Goal: Use online tool/utility: Utilize a website feature to perform a specific function

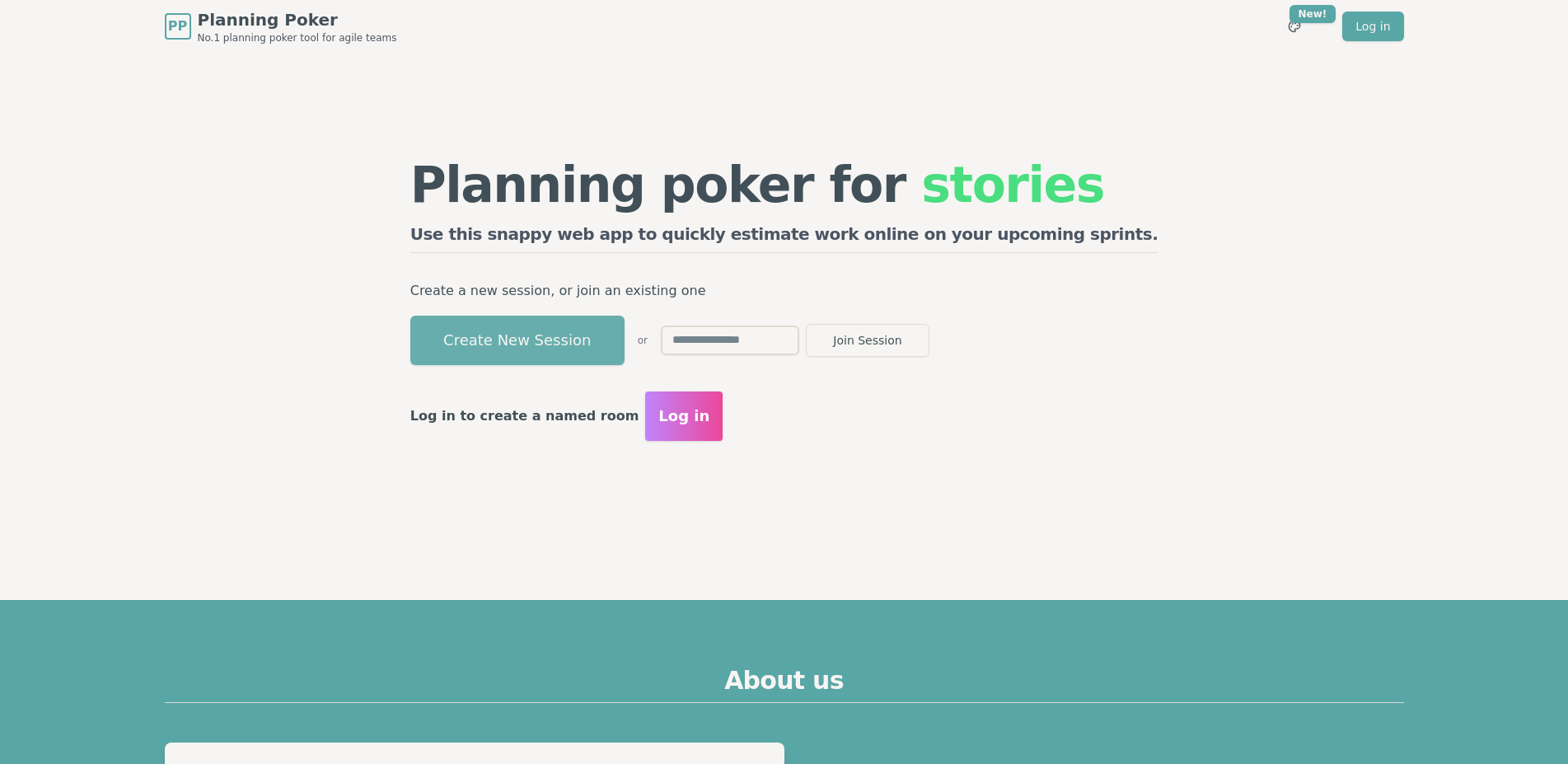
click at [609, 347] on button "Create New Session" at bounding box center [518, 340] width 214 height 50
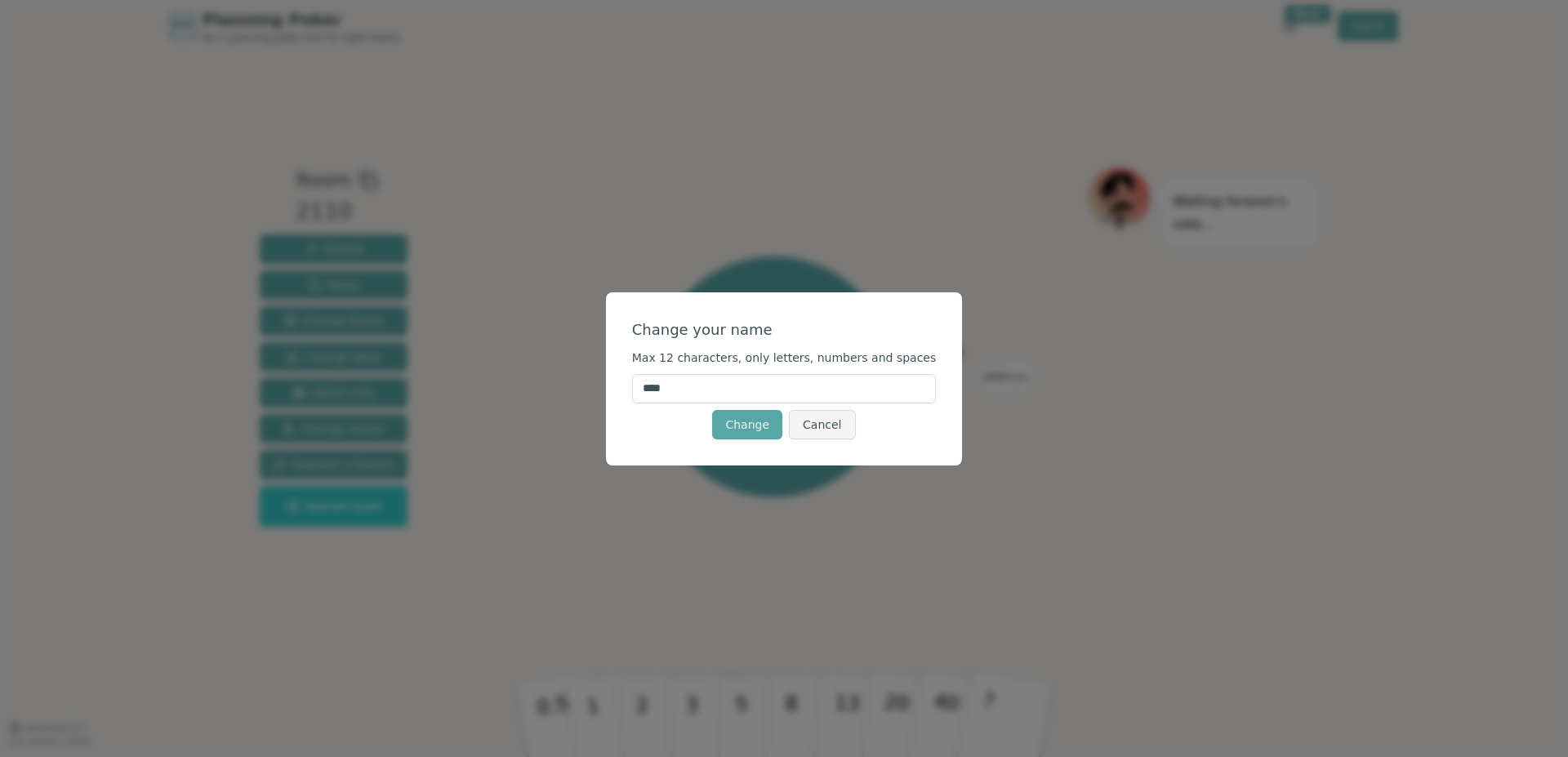
drag, startPoint x: 726, startPoint y: 383, endPoint x: 626, endPoint y: 381, distance: 100.0
click at [632, 381] on input "****" at bounding box center [784, 388] width 305 height 29
type input "*******"
click button "Change" at bounding box center [746, 425] width 70 height 29
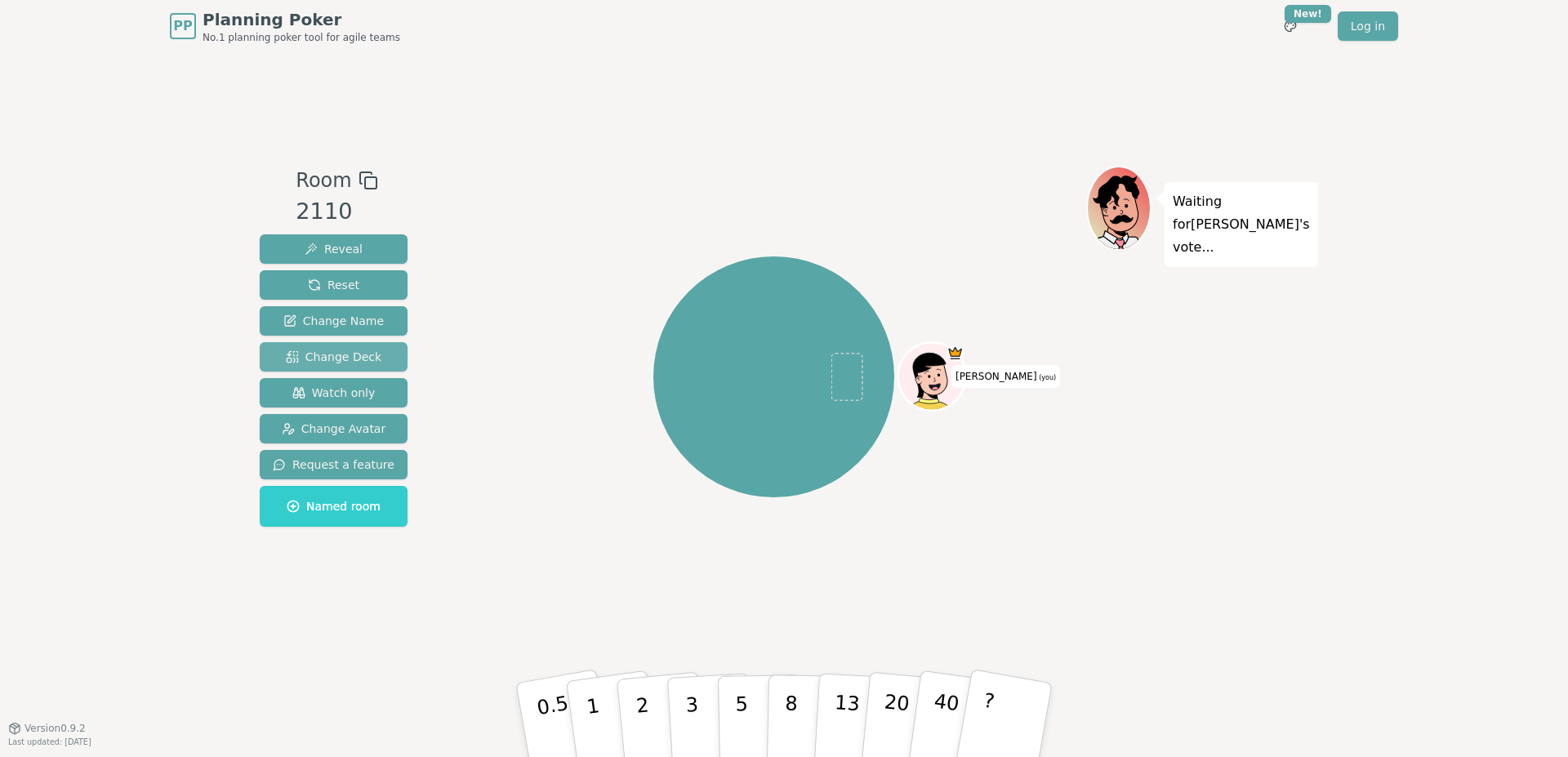
click at [306, 354] on span "Change Deck" at bounding box center [333, 357] width 95 height 17
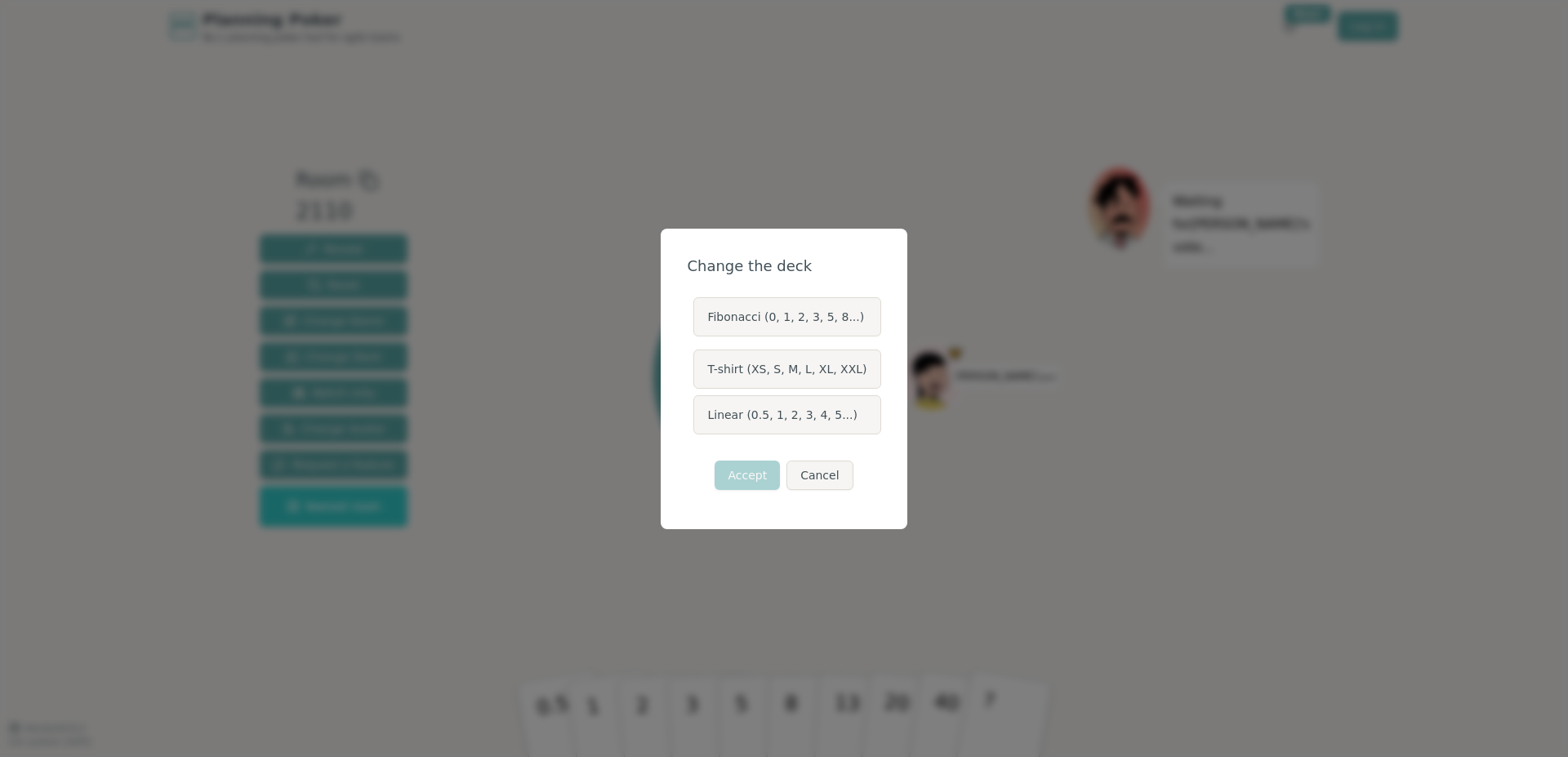
click at [803, 367] on label "T-shirt (XS, S, M, L, XL, XXL)" at bounding box center [786, 370] width 187 height 39
click at [699, 367] on button "T-shirt (XS, S, M, L, XL, XXL)" at bounding box center [692, 369] width 13 height 13
click at [745, 470] on button "Accept" at bounding box center [747, 475] width 65 height 29
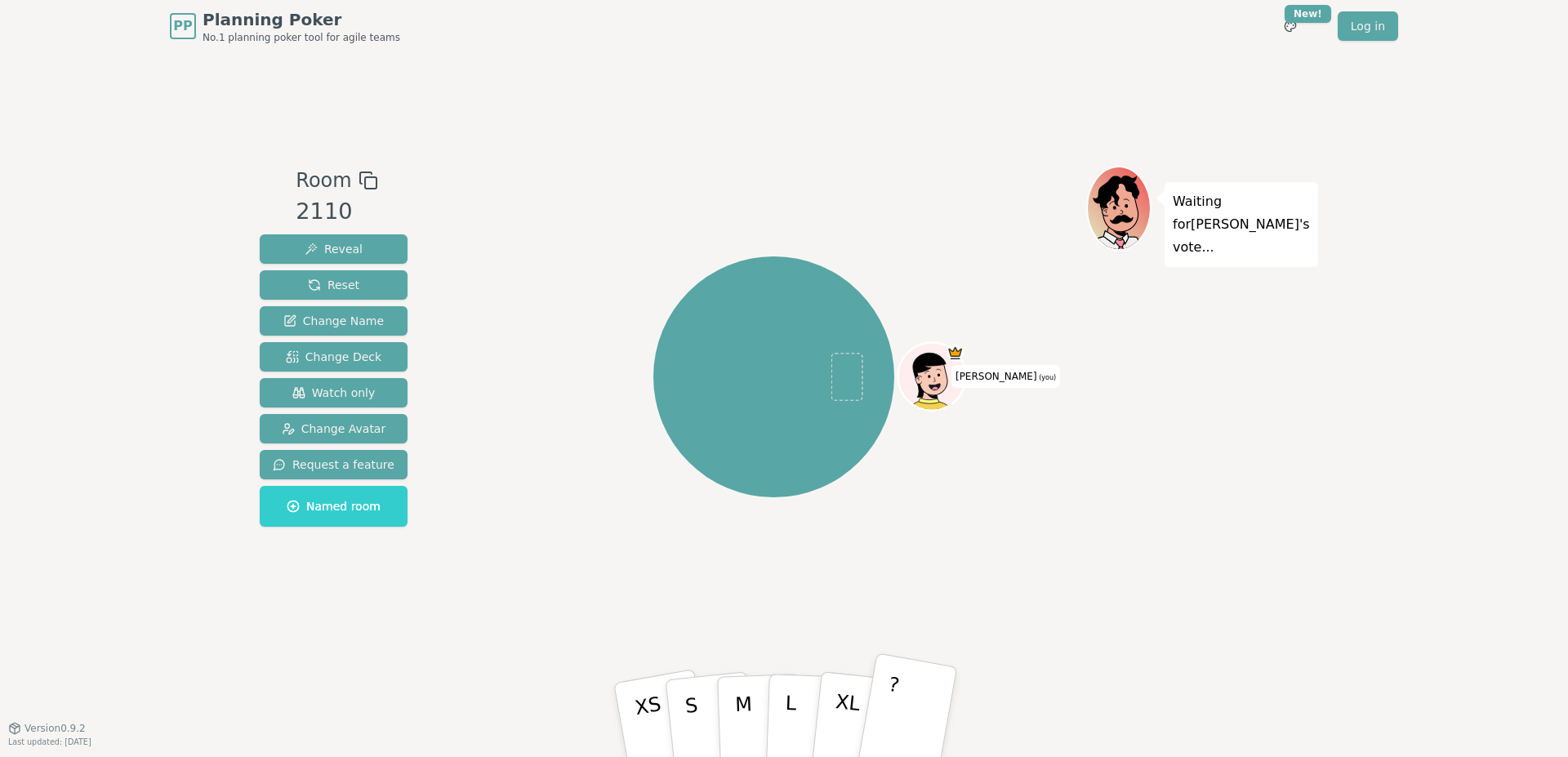
click at [923, 725] on button "?" at bounding box center [907, 720] width 102 height 135
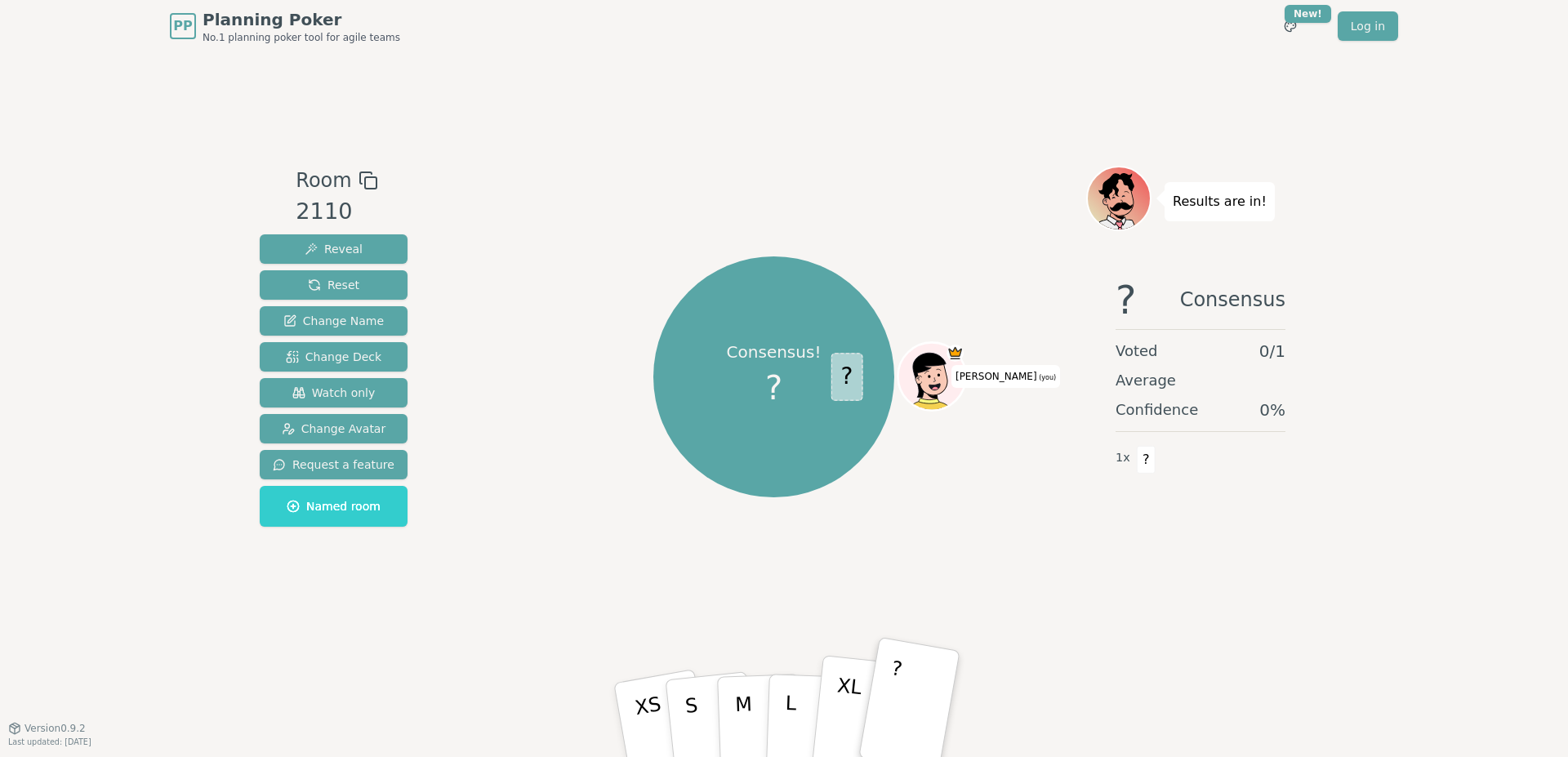
click at [827, 710] on button "XL" at bounding box center [857, 720] width 94 height 131
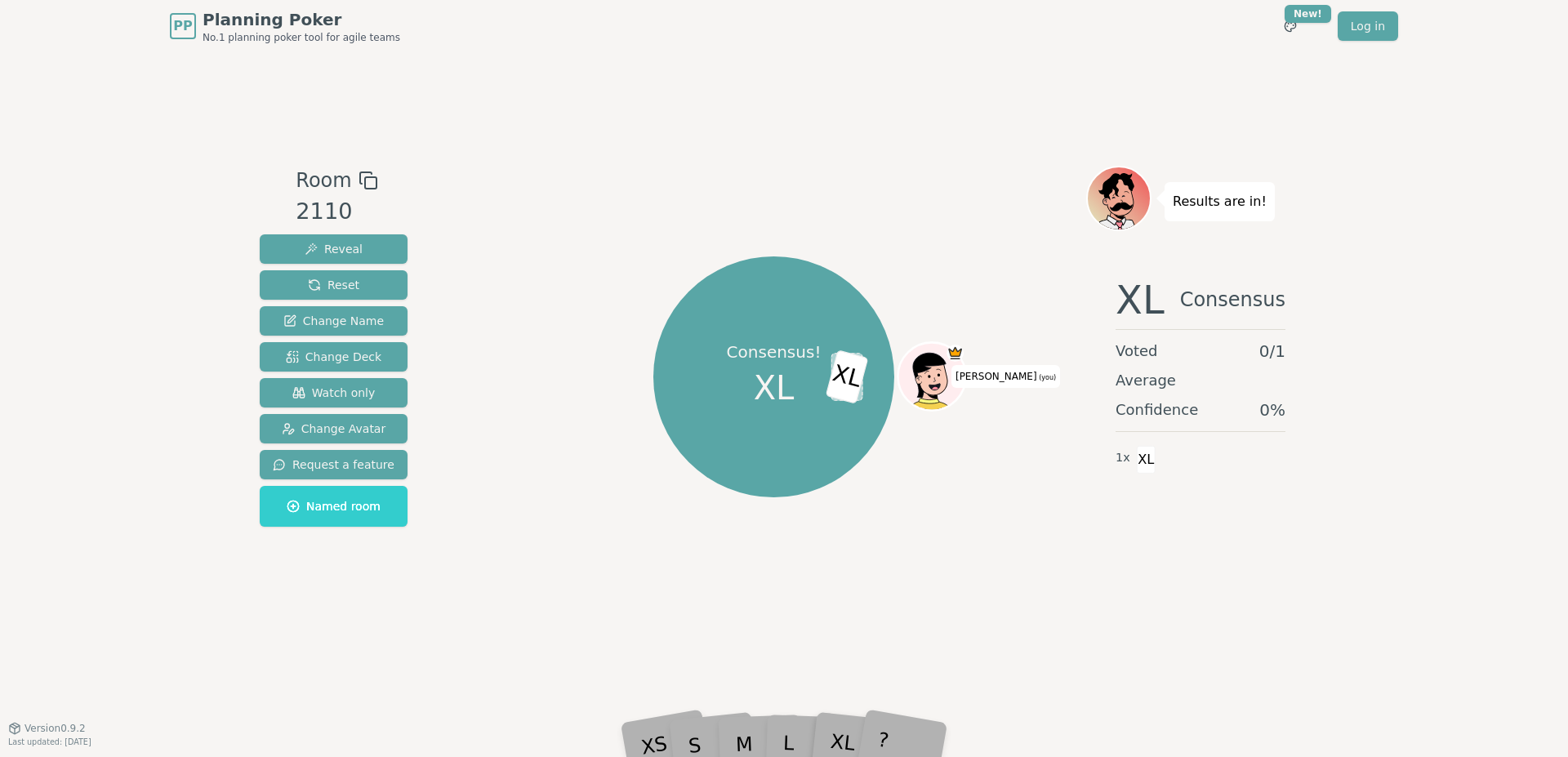
click at [364, 184] on icon at bounding box center [369, 181] width 20 height 20
click at [765, 370] on span "XL" at bounding box center [775, 388] width 41 height 49
click at [350, 246] on span "Reveal" at bounding box center [333, 249] width 58 height 17
click at [341, 249] on span "Reveal" at bounding box center [333, 249] width 58 height 17
click at [325, 285] on span "Reset" at bounding box center [333, 285] width 51 height 17
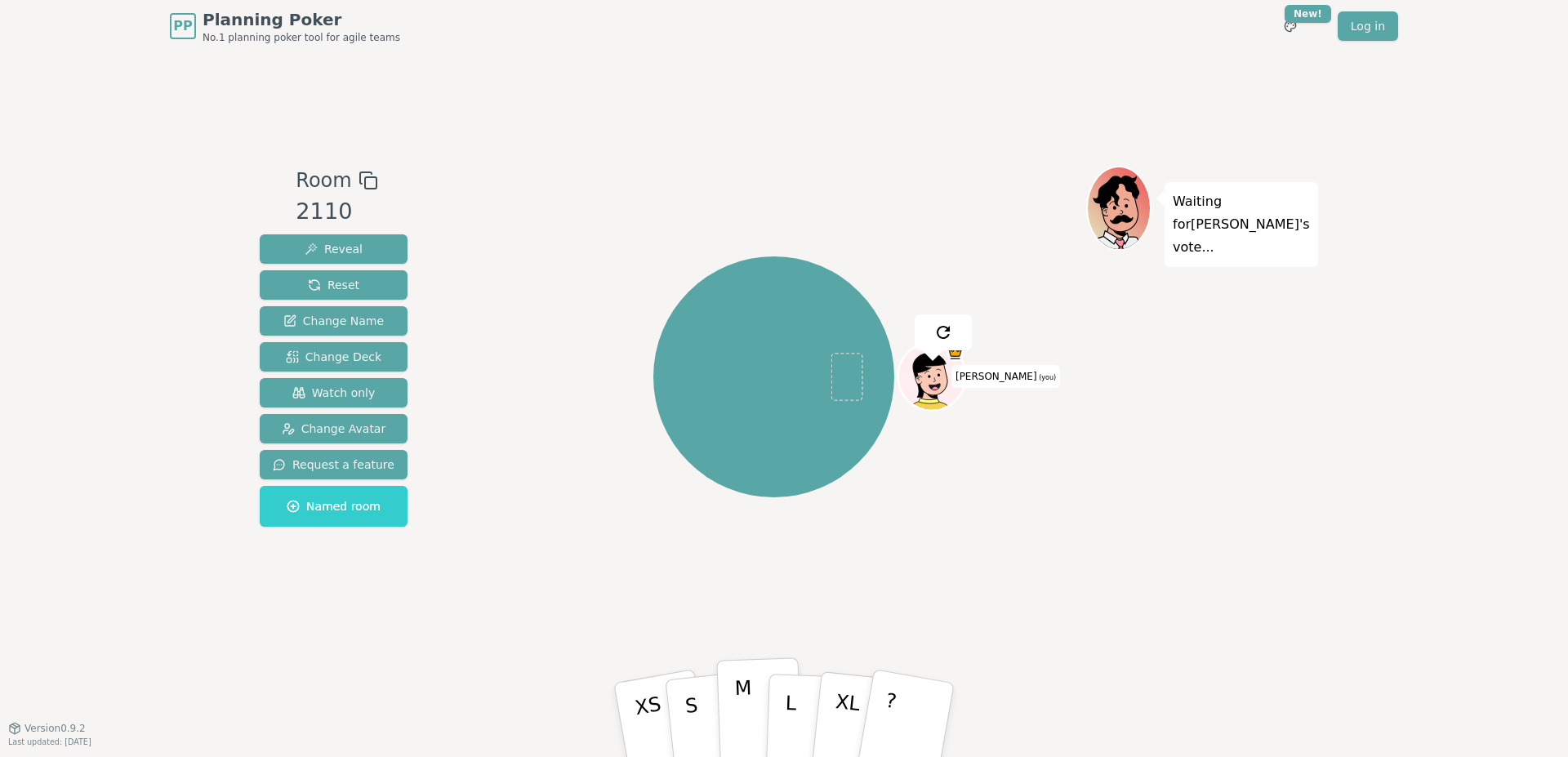
click at [744, 720] on p "M" at bounding box center [744, 721] width 20 height 89
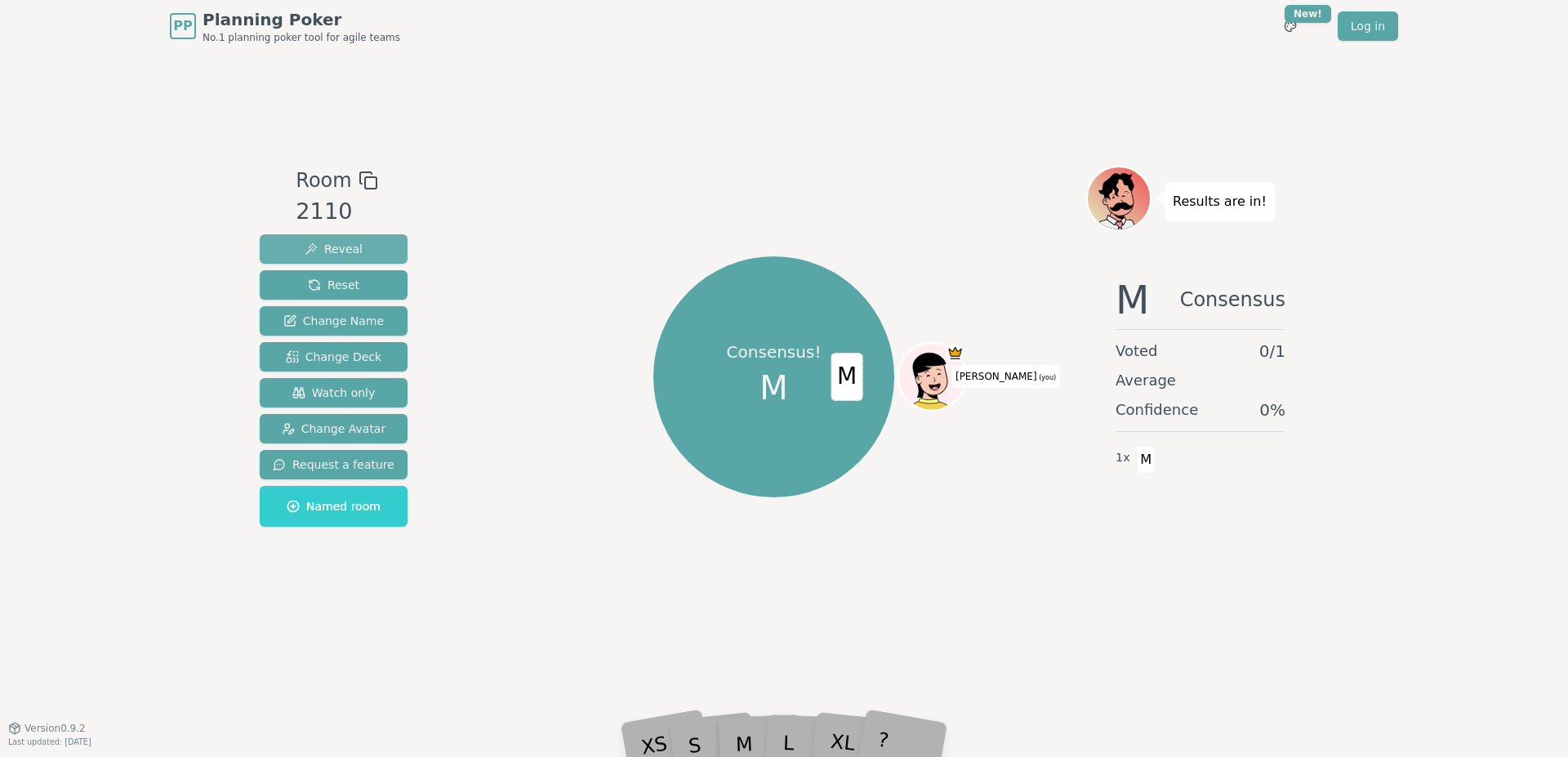
click at [340, 251] on span "Reveal" at bounding box center [333, 249] width 58 height 17
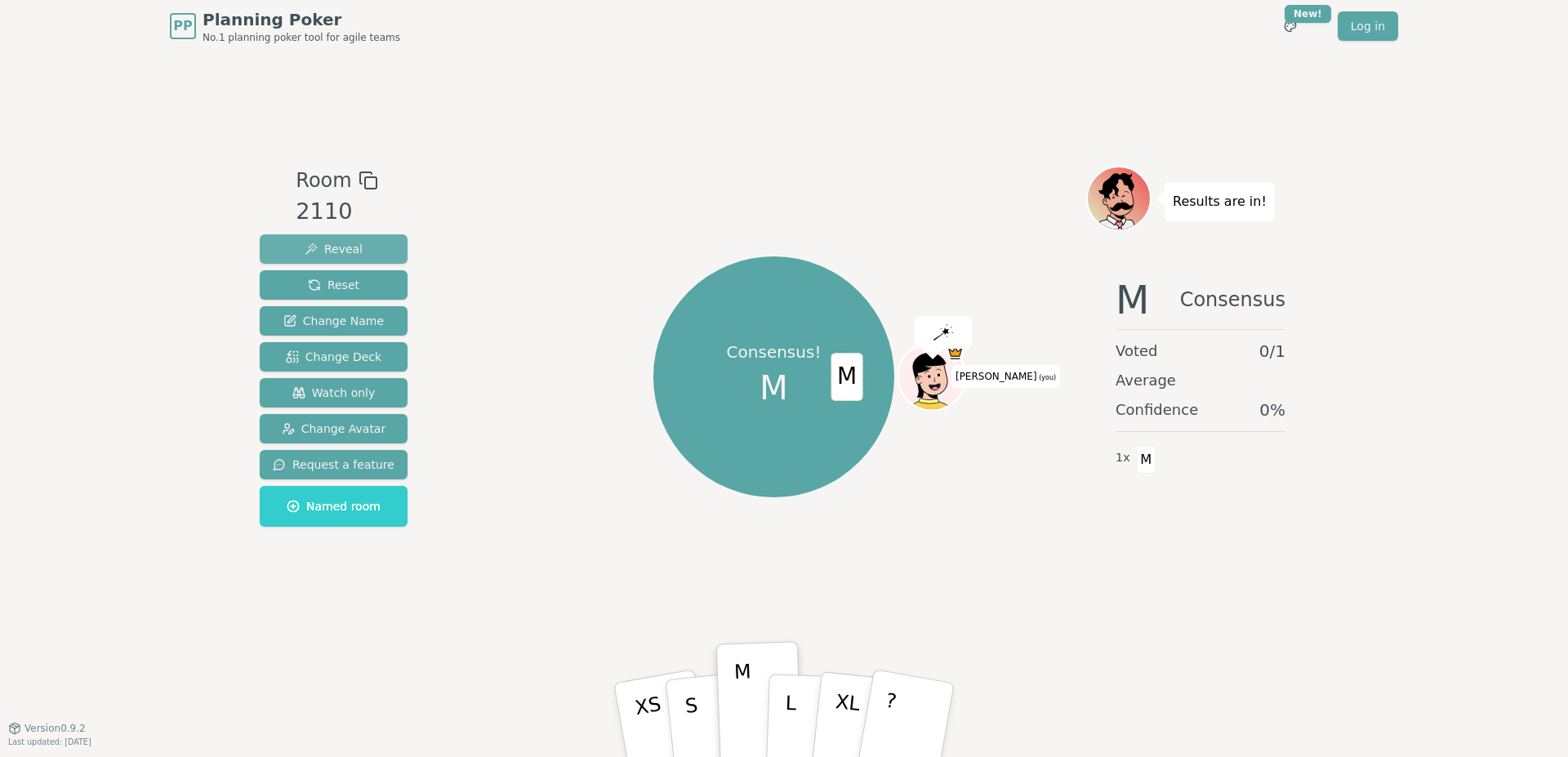
click at [338, 253] on span "Reveal" at bounding box center [333, 249] width 58 height 17
click at [498, 383] on div "Consensus! [PERSON_NAME] (you)" at bounding box center [773, 378] width 624 height 364
click at [336, 456] on button "Request a feature" at bounding box center [333, 465] width 147 height 29
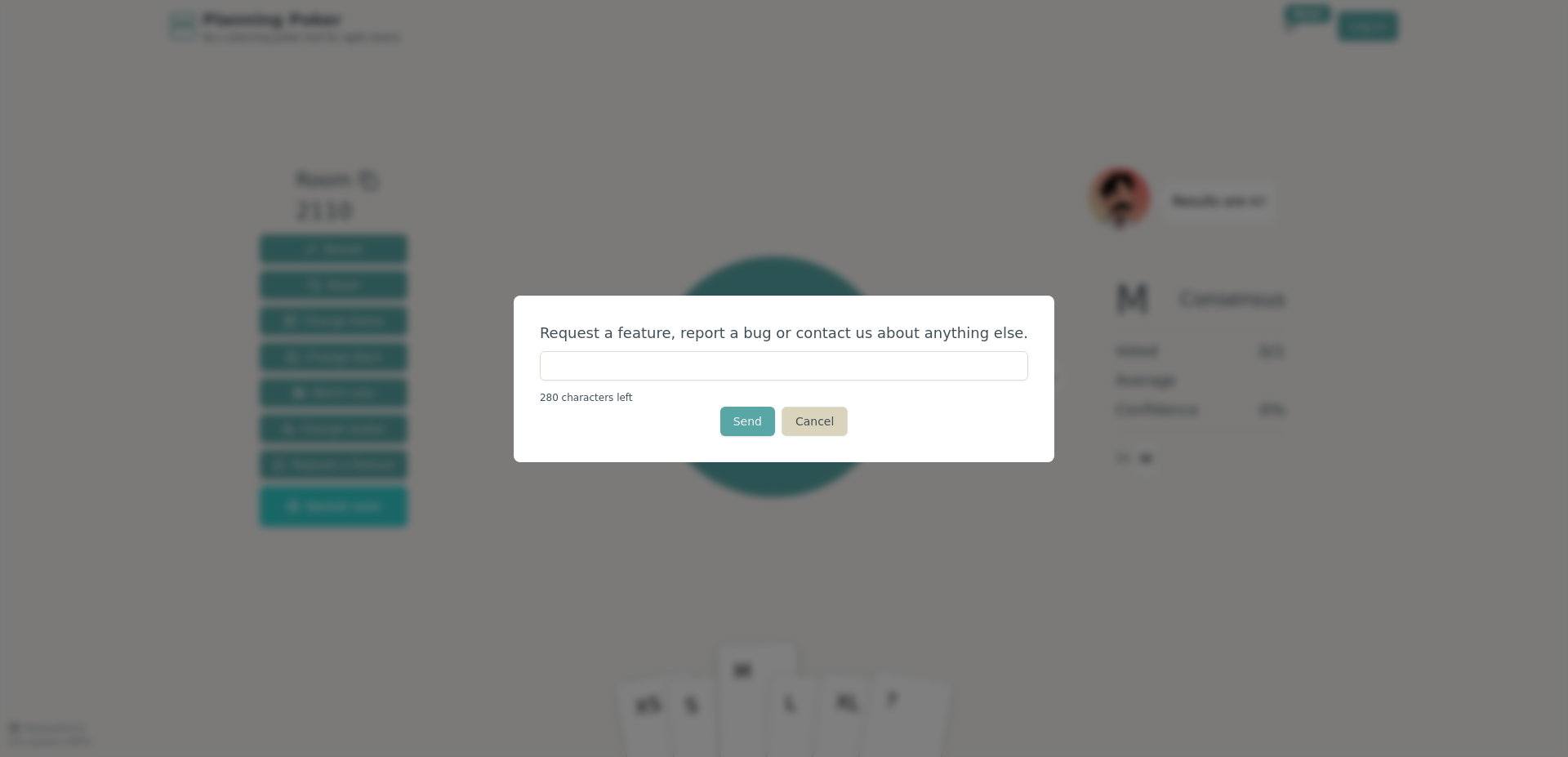
click at [820, 412] on button "Cancel" at bounding box center [814, 422] width 66 height 29
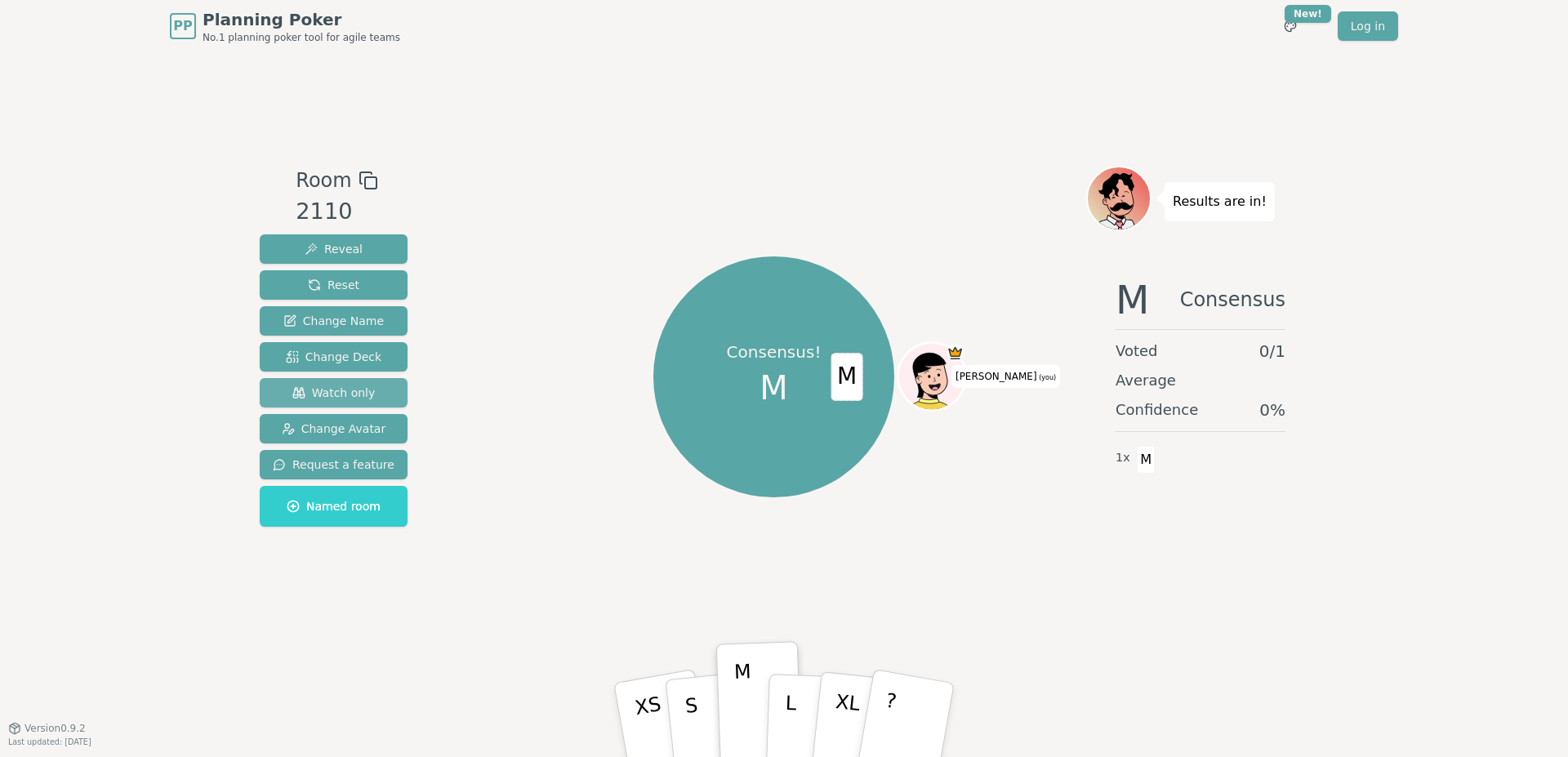
click at [332, 391] on span "Watch only" at bounding box center [333, 392] width 84 height 17
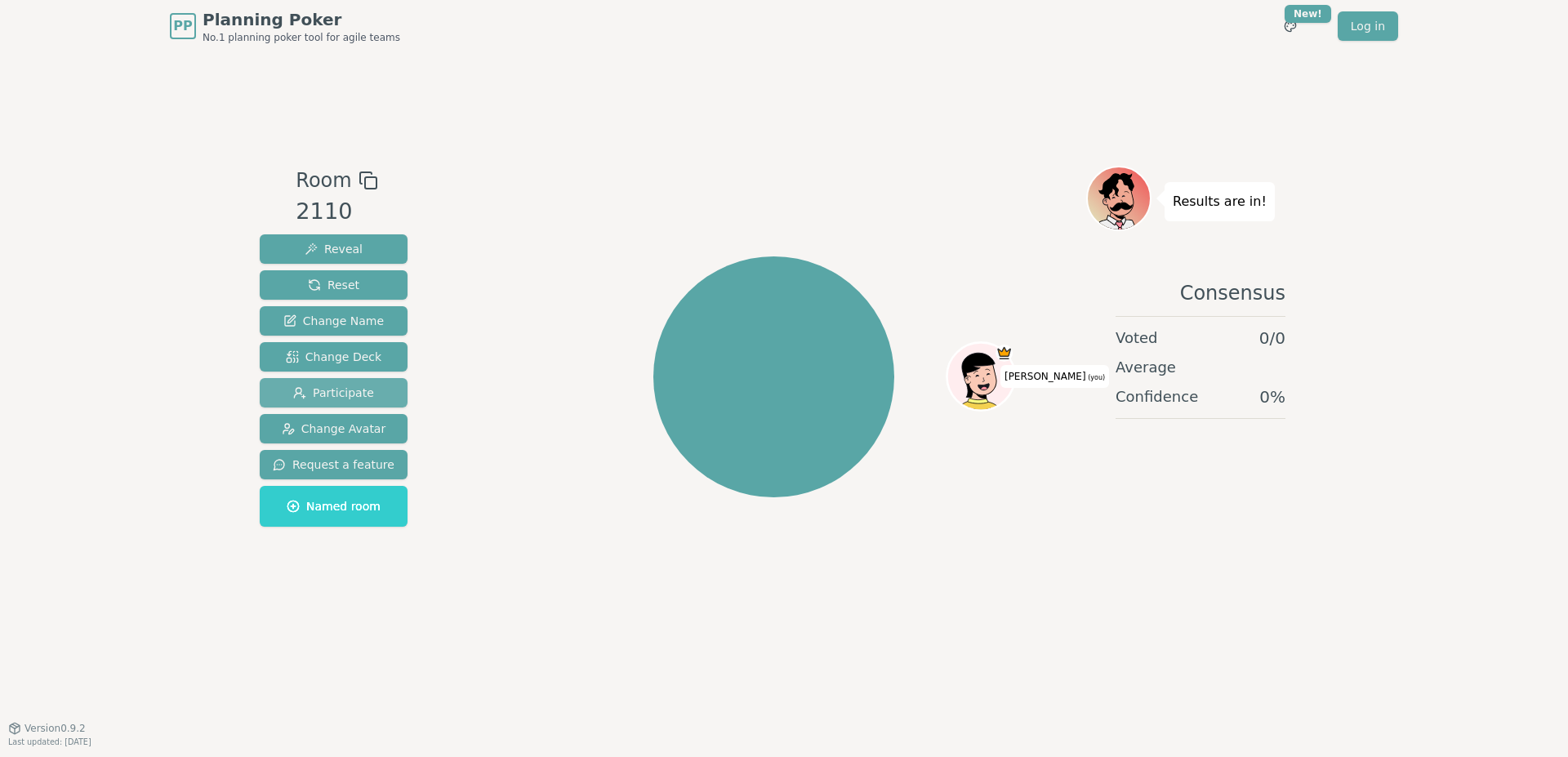
click at [333, 391] on span "Participate" at bounding box center [333, 392] width 81 height 17
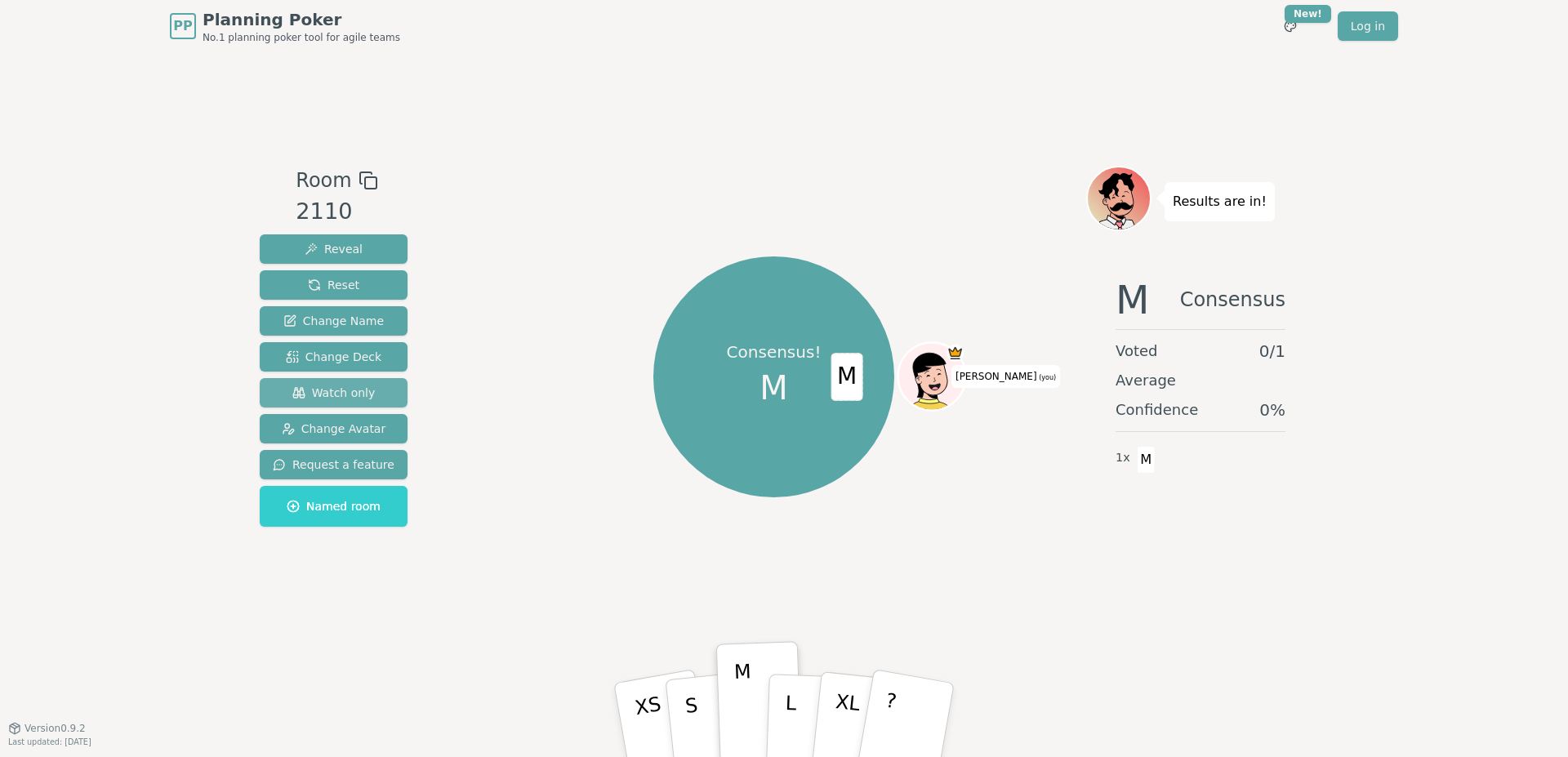
click at [334, 391] on span "Watch only" at bounding box center [333, 392] width 84 height 17
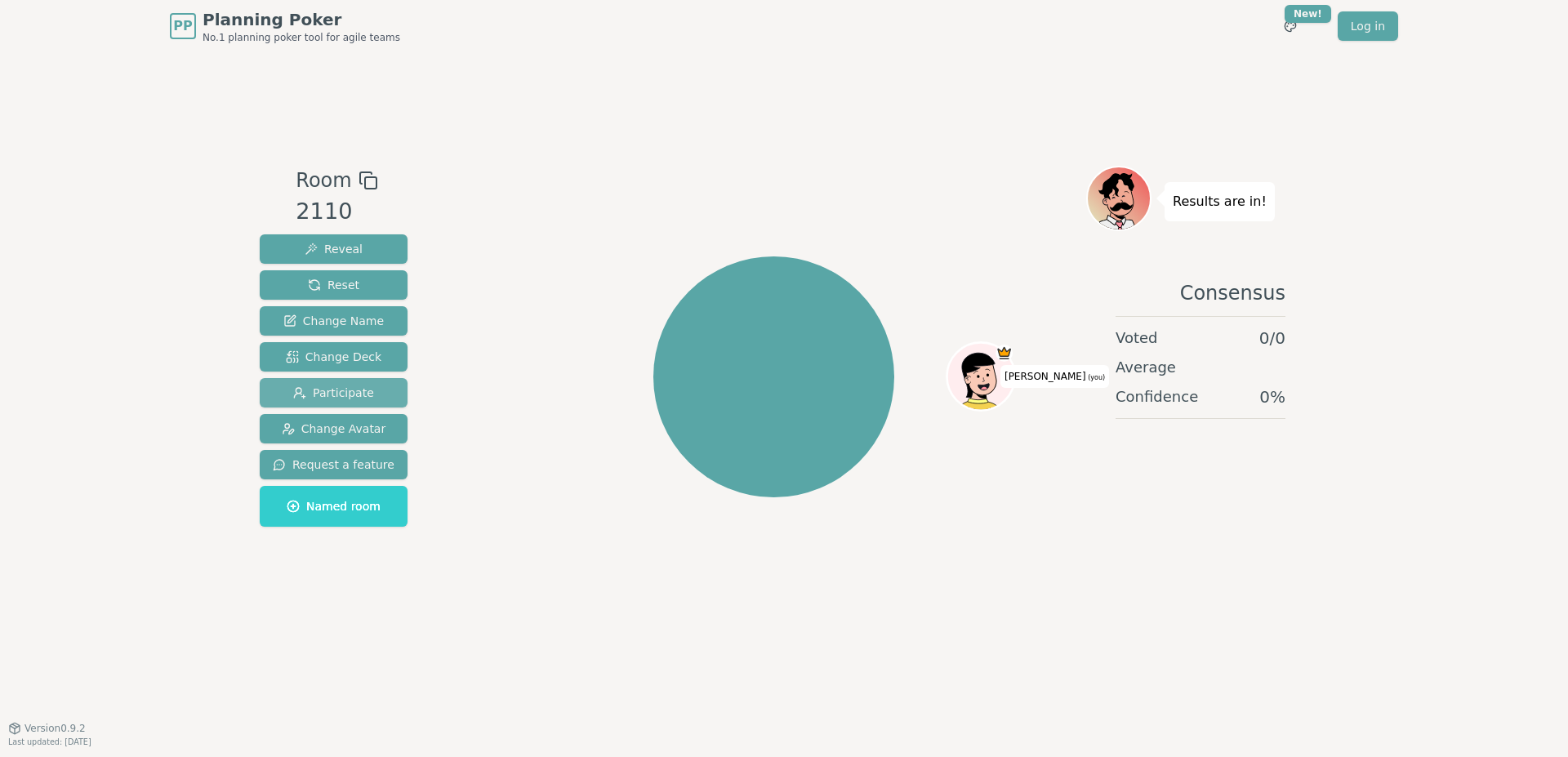
click at [334, 391] on span "Participate" at bounding box center [333, 392] width 81 height 17
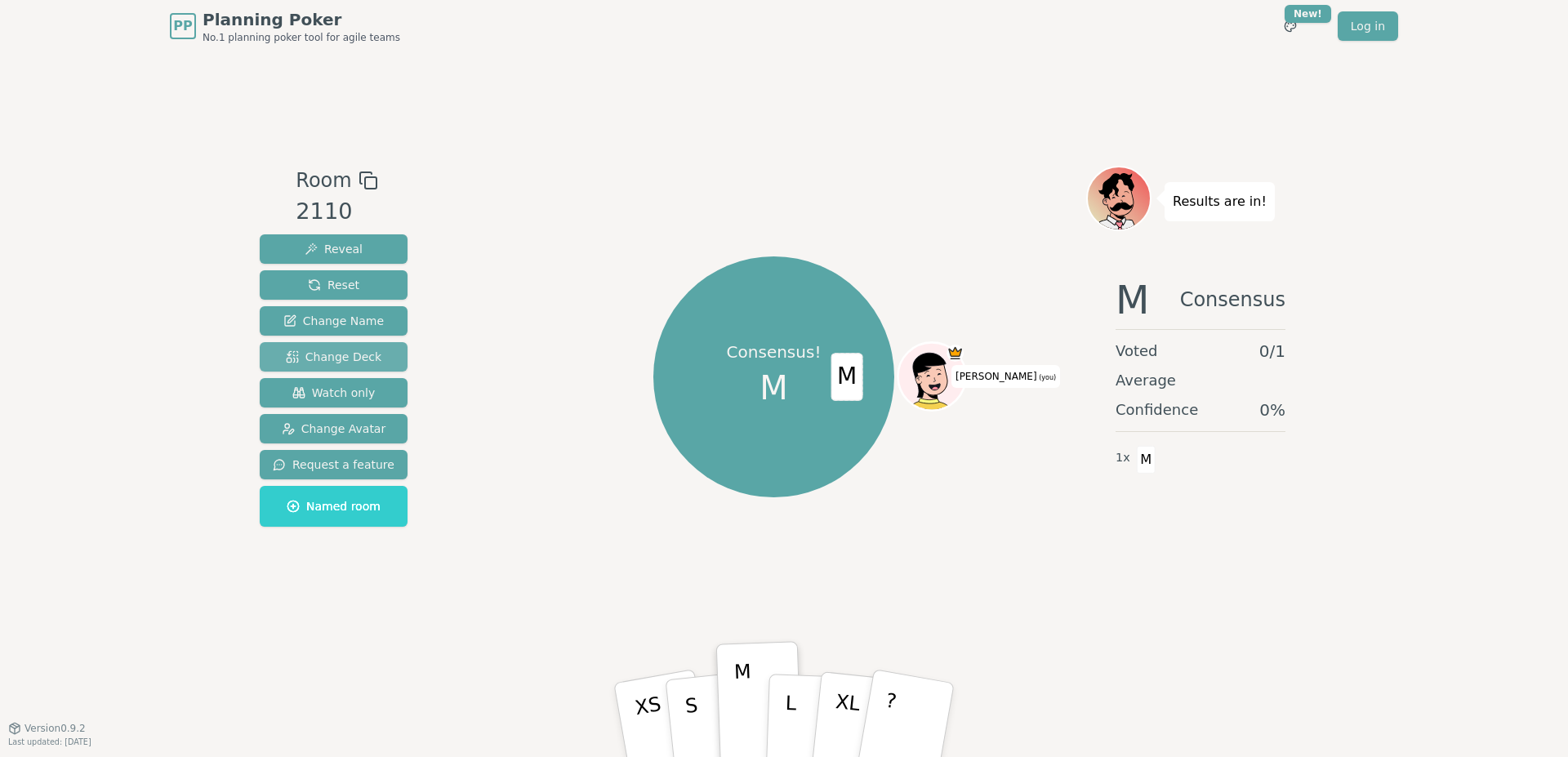
click at [329, 350] on span "Change Deck" at bounding box center [333, 357] width 95 height 17
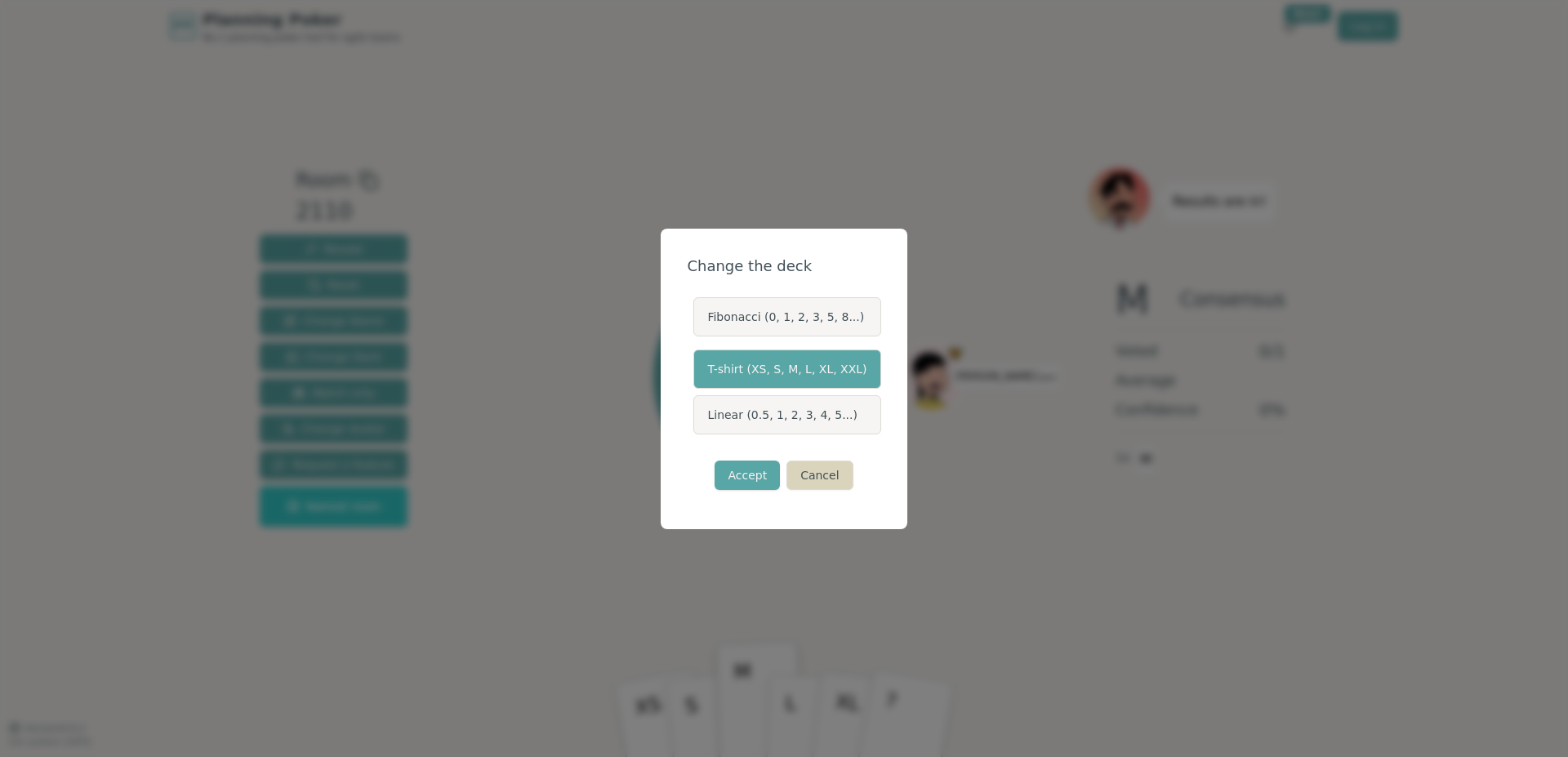
click at [831, 465] on button "Cancel" at bounding box center [819, 475] width 66 height 29
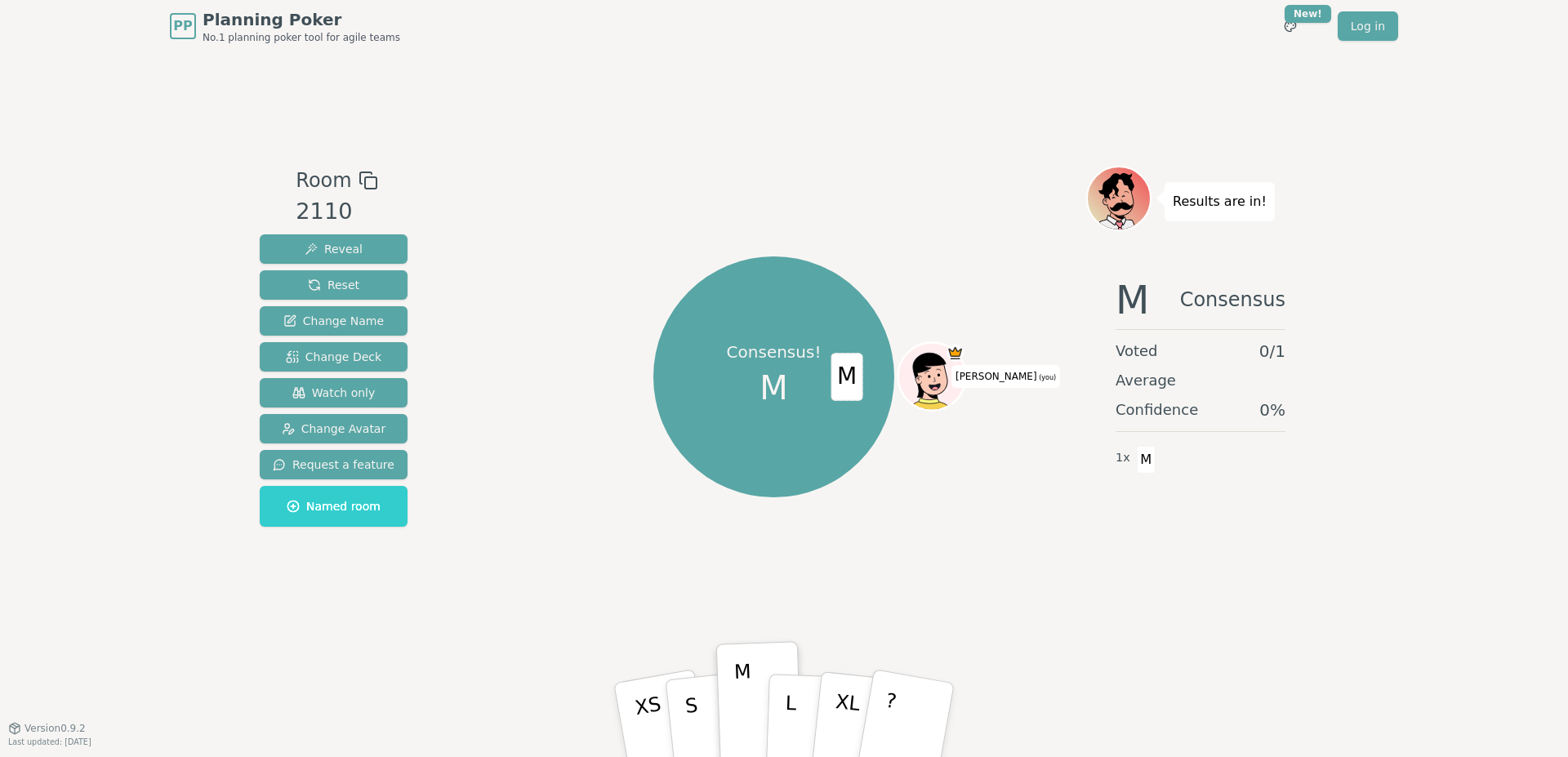
click at [779, 380] on span "M" at bounding box center [774, 388] width 29 height 49
click at [341, 274] on button "Reset" at bounding box center [333, 285] width 147 height 29
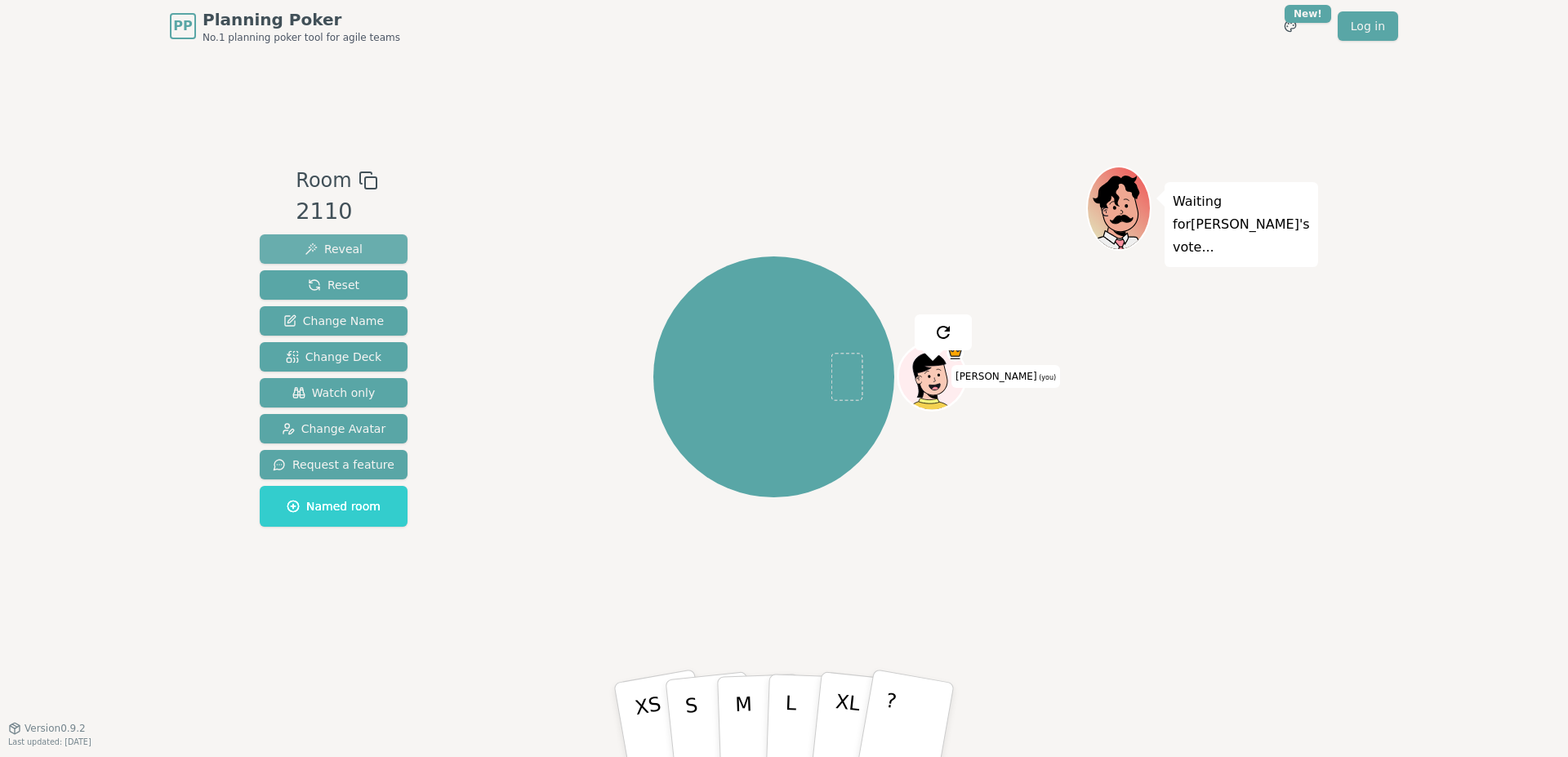
click at [329, 247] on span "Reveal" at bounding box center [333, 249] width 58 height 17
click at [336, 284] on span "Reset" at bounding box center [333, 285] width 51 height 17
click at [1206, 214] on p "Waiting for [PERSON_NAME] 's vote..." at bounding box center [1242, 225] width 138 height 69
